Goal: Task Accomplishment & Management: Complete application form

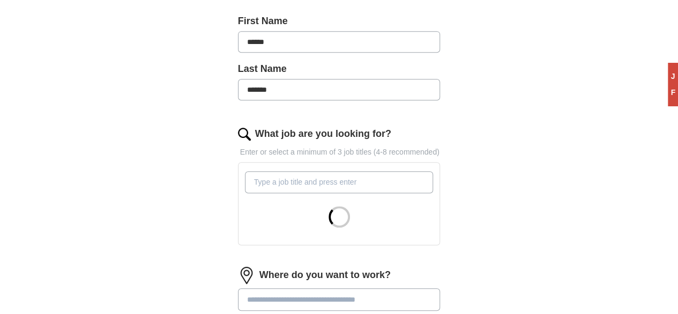
scroll to position [257, 0]
click at [257, 170] on input "What job are you looking for?" at bounding box center [339, 180] width 189 height 21
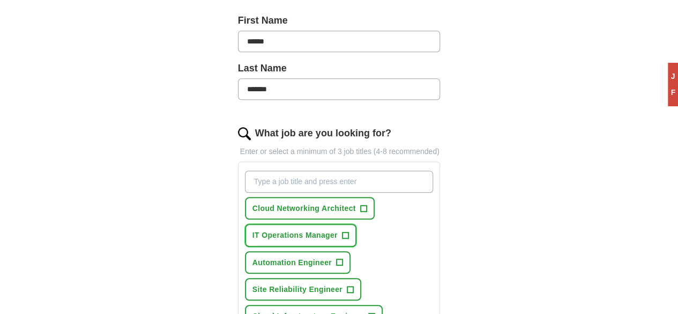
click at [306, 229] on span "IT Operations Manager" at bounding box center [294, 235] width 85 height 12
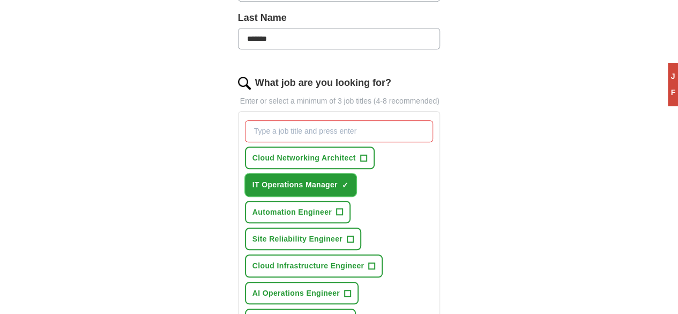
scroll to position [309, 0]
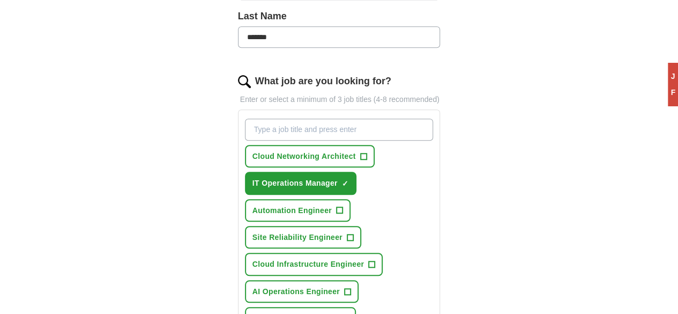
click at [331, 118] on input "What job are you looking for?" at bounding box center [339, 128] width 189 height 21
type input "azure"
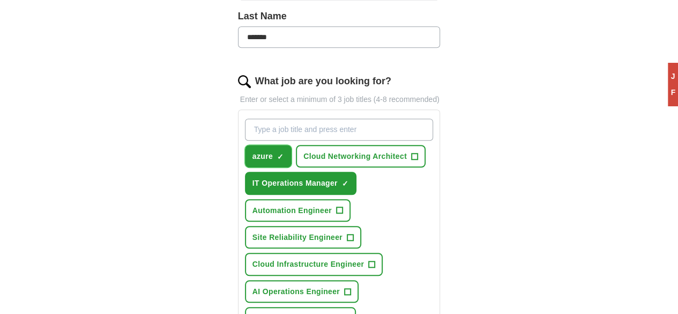
click at [250, 145] on button "azure ✓ ×" at bounding box center [268, 156] width 47 height 23
click at [264, 118] on input "What job are you looking for?" at bounding box center [339, 128] width 189 height 21
type input "azure AD administrator"
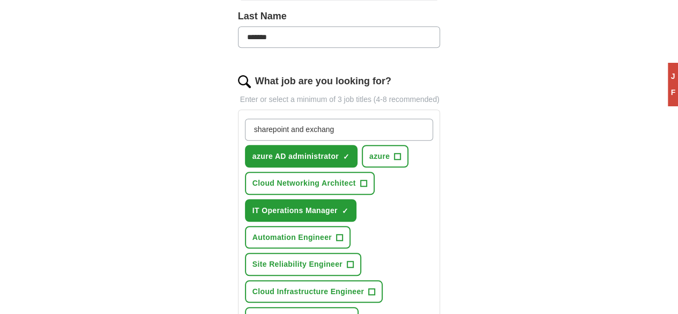
type input "sharepoint and exchange"
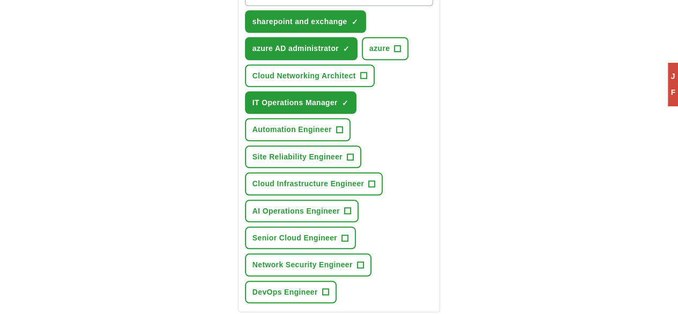
scroll to position [445, 0]
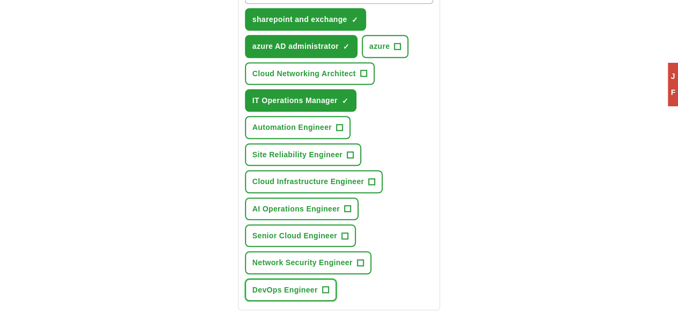
click at [318, 284] on span "DevOps Engineer" at bounding box center [284, 290] width 65 height 12
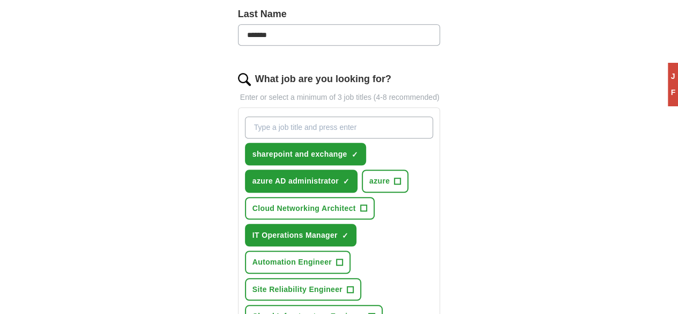
scroll to position [328, 0]
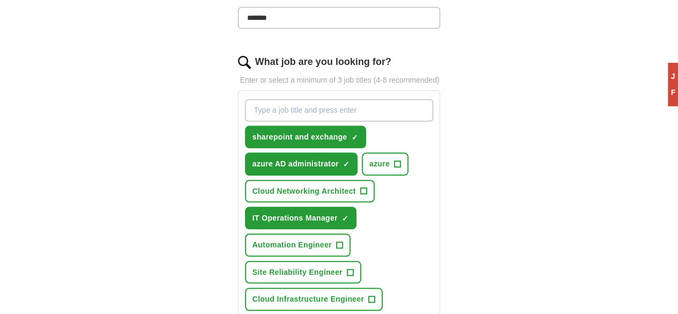
click at [323, 99] on input "What job are you looking for?" at bounding box center [339, 109] width 189 height 21
type input "cloud application administrator"
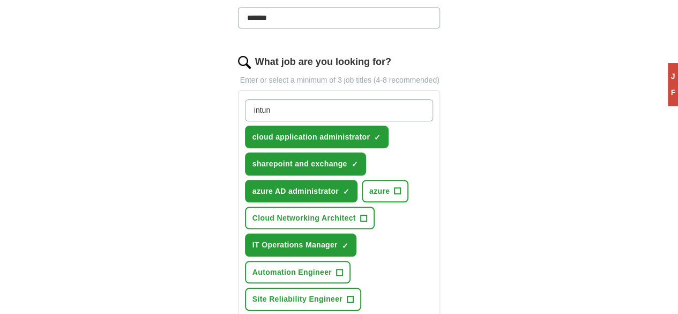
type input "intune"
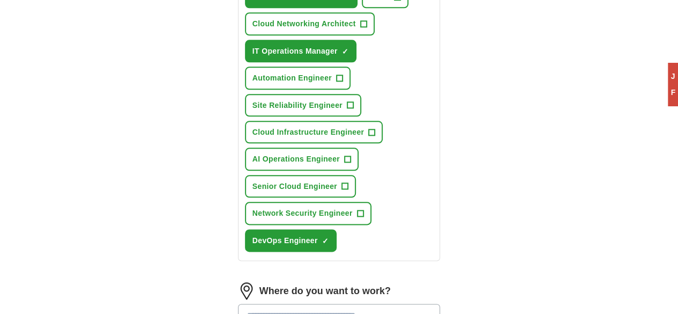
scroll to position [556, 0]
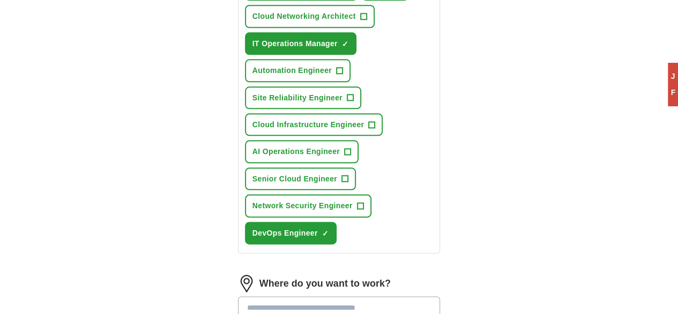
click at [295, 296] on input at bounding box center [339, 307] width 203 height 23
type input "*******"
click at [314, 296] on div "Califor nia ×" at bounding box center [339, 311] width 203 height 31
click at [320, 296] on div "Califor nia ×" at bounding box center [339, 311] width 203 height 31
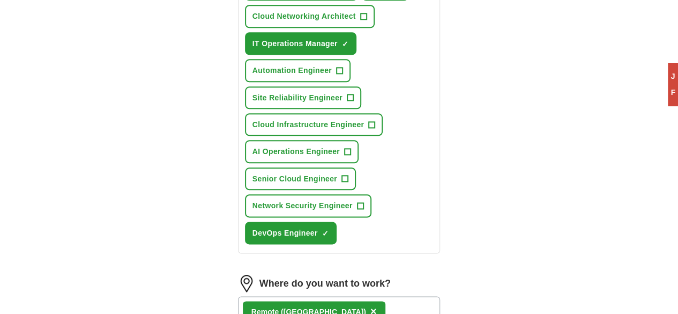
click at [314, 296] on div "Remote ([GEOGRAPHIC_DATA]) ×" at bounding box center [339, 311] width 203 height 31
click at [308, 296] on div "Remote ([GEOGRAPHIC_DATA]) ×" at bounding box center [339, 311] width 203 height 31
click at [325, 296] on div "Remote ([GEOGRAPHIC_DATA]) ×" at bounding box center [339, 311] width 203 height 31
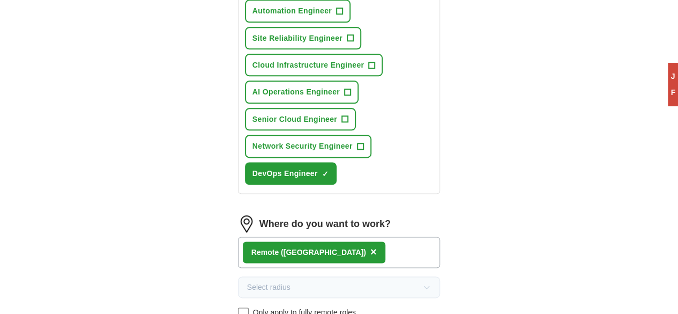
scroll to position [616, 0]
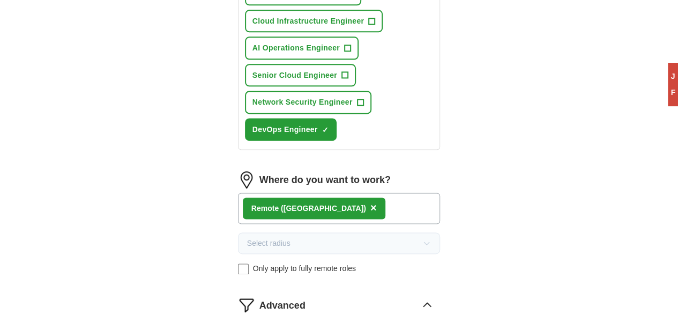
scroll to position [660, 0]
drag, startPoint x: 231, startPoint y: 233, endPoint x: 344, endPoint y: 237, distance: 112.6
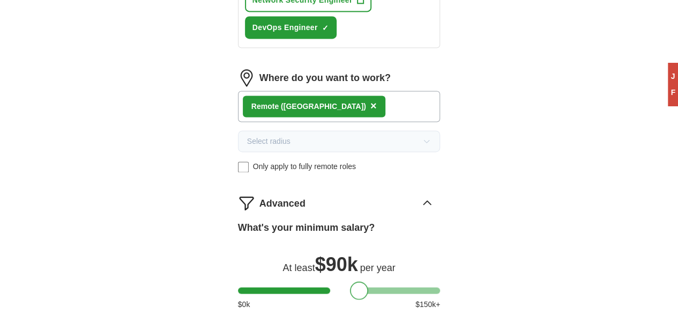
scroll to position [762, 0]
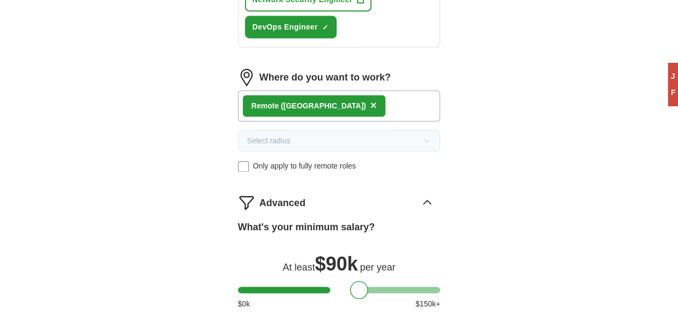
select select "**"
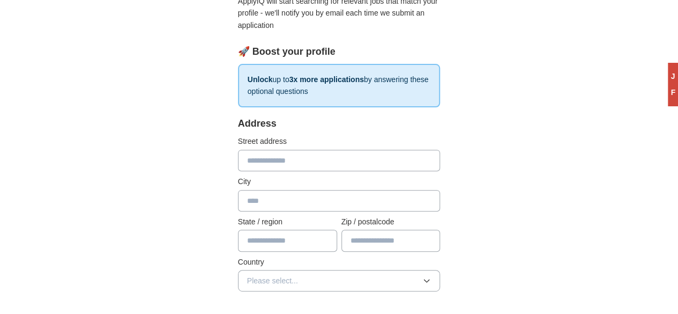
scroll to position [129, 0]
click at [301, 149] on input "text" at bounding box center [339, 159] width 203 height 21
type input "**********"
type input "*****"
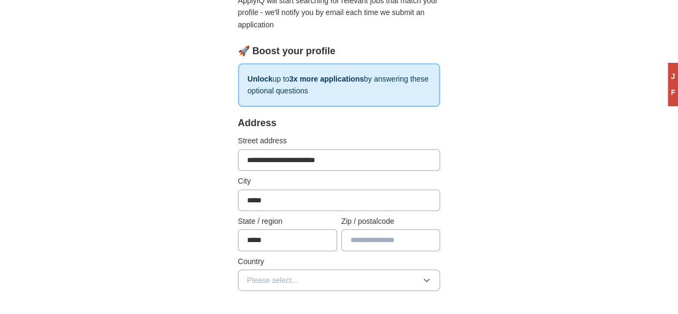
type input "*****"
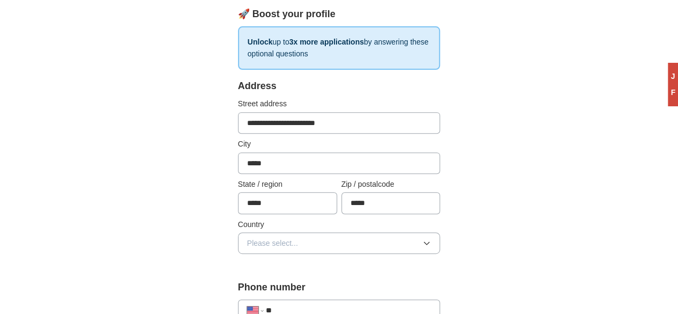
scroll to position [166, 0]
click at [286, 232] on button "Please select..." at bounding box center [339, 242] width 203 height 21
click at [271, 280] on li "[GEOGRAPHIC_DATA]" at bounding box center [340, 287] width 202 height 21
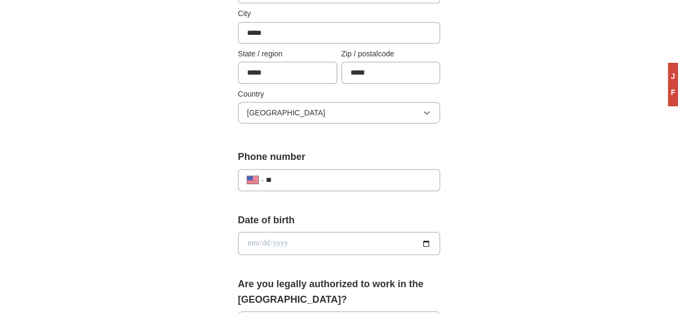
scroll to position [302, 0]
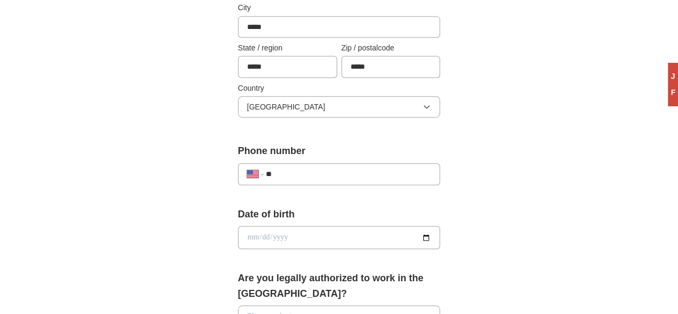
click at [300, 168] on input "**" at bounding box center [349, 174] width 166 height 12
type input "**********"
click at [441, 226] on input "date" at bounding box center [339, 237] width 203 height 23
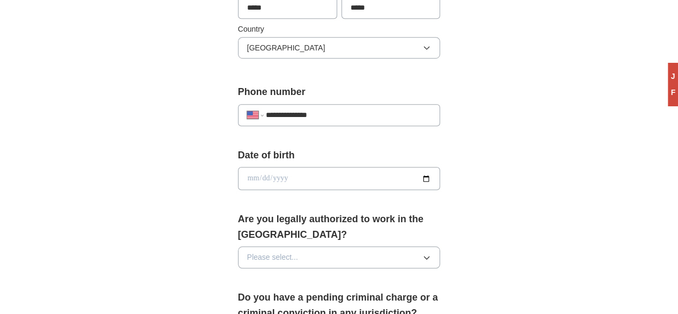
scroll to position [361, 0]
click at [400, 246] on button "Please select..." at bounding box center [339, 256] width 203 height 21
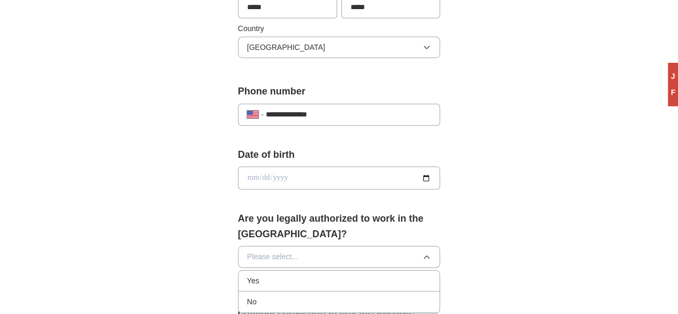
click at [300, 274] on div "Yes" at bounding box center [339, 280] width 184 height 12
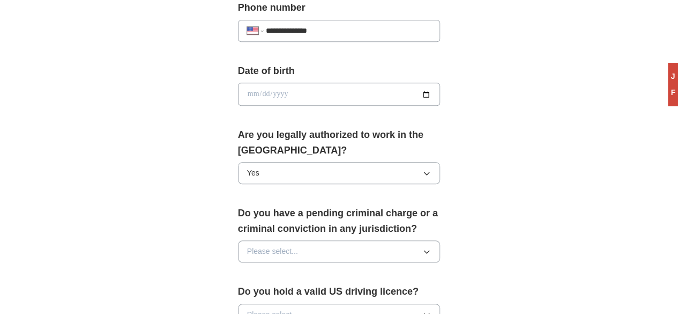
scroll to position [449, 0]
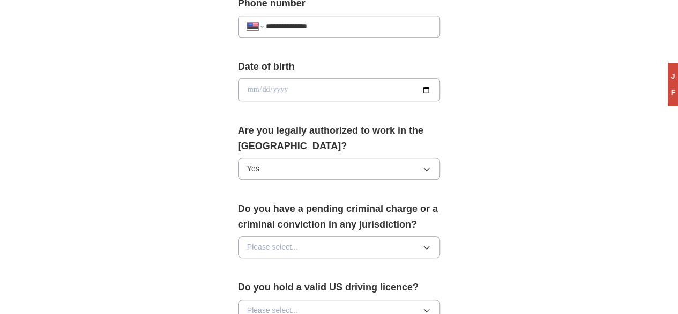
click at [346, 236] on button "Please select..." at bounding box center [339, 246] width 203 height 21
click at [278, 286] on div "No" at bounding box center [339, 292] width 184 height 12
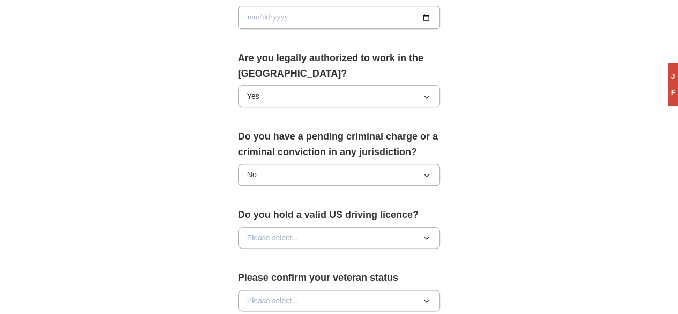
scroll to position [522, 0]
click at [301, 226] on button "Please select..." at bounding box center [339, 236] width 203 height 21
click at [256, 255] on div "Yes" at bounding box center [339, 261] width 184 height 12
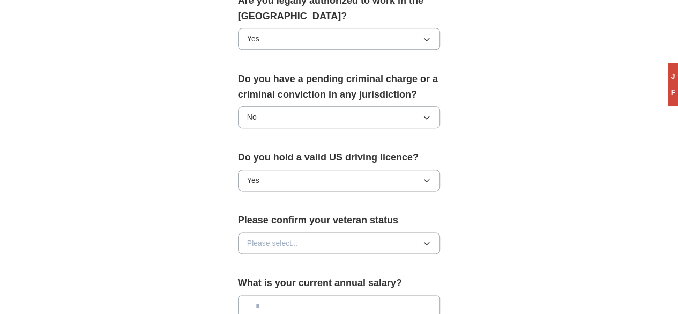
scroll to position [579, 0]
click at [281, 232] on button "Please select..." at bounding box center [339, 242] width 203 height 21
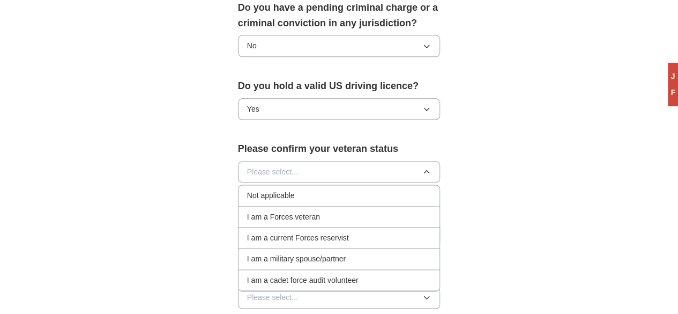
scroll to position [652, 0]
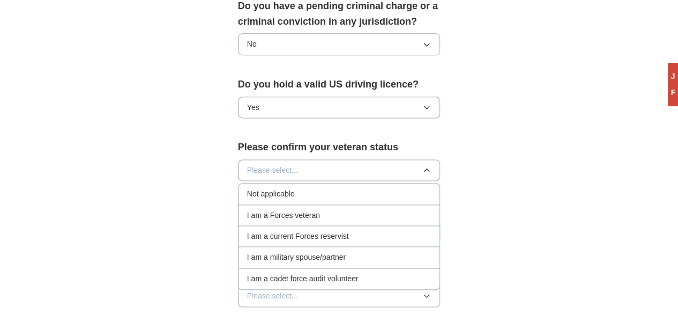
click at [295, 188] on div "Not applicable" at bounding box center [339, 194] width 184 height 12
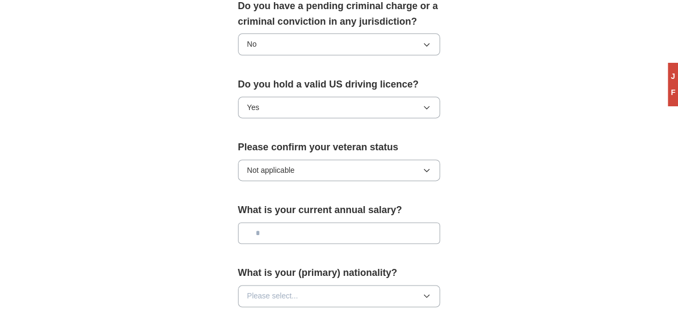
click at [293, 222] on input "text" at bounding box center [339, 232] width 203 height 21
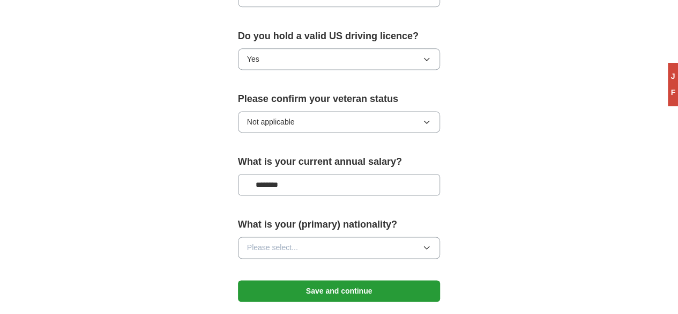
type input "********"
click at [321, 236] on button "Please select..." at bounding box center [339, 246] width 203 height 21
click at [309, 280] on button "Save and continue" at bounding box center [339, 290] width 203 height 21
